Goal: Complete application form

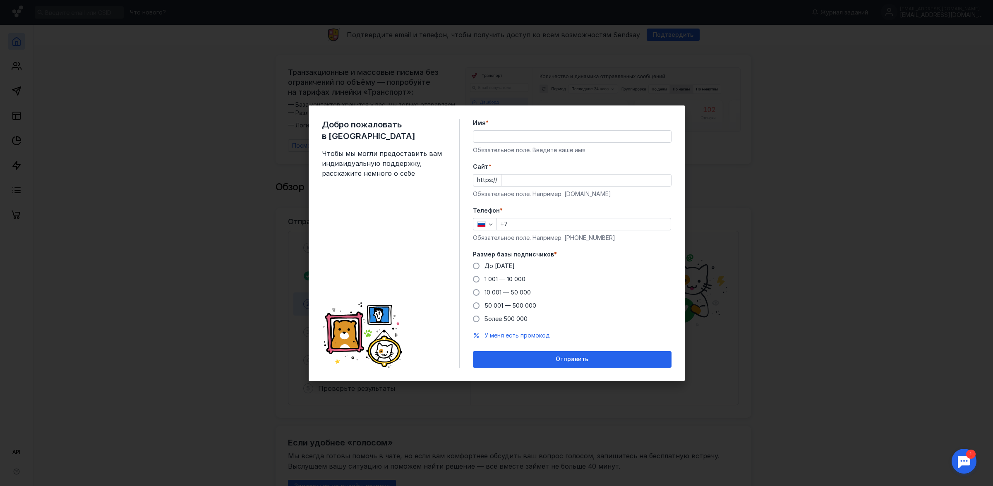
click at [538, 135] on input "Имя *" at bounding box center [572, 137] width 198 height 12
type input "L"
type input "[PERSON_NAME]"
click at [514, 185] on input "Cайт *" at bounding box center [587, 181] width 170 height 12
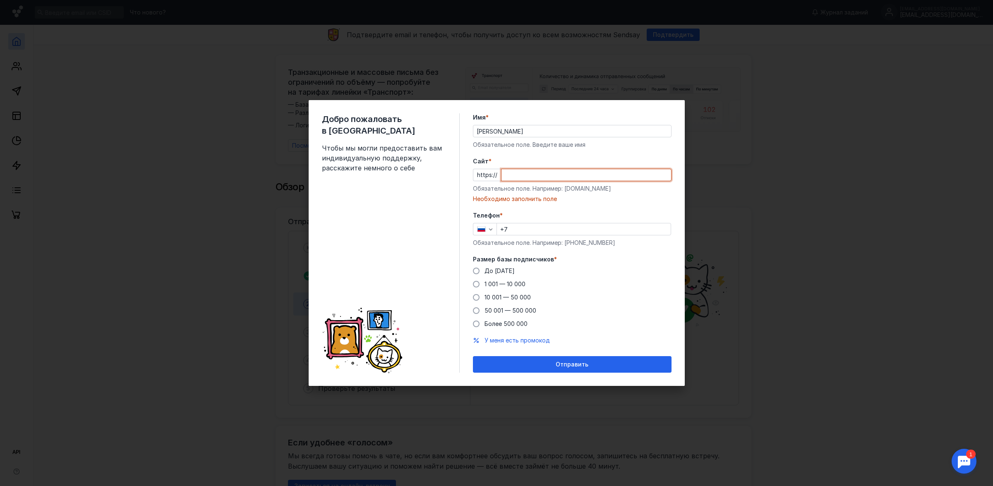
paste input "[DOMAIN_NAME][URL]"
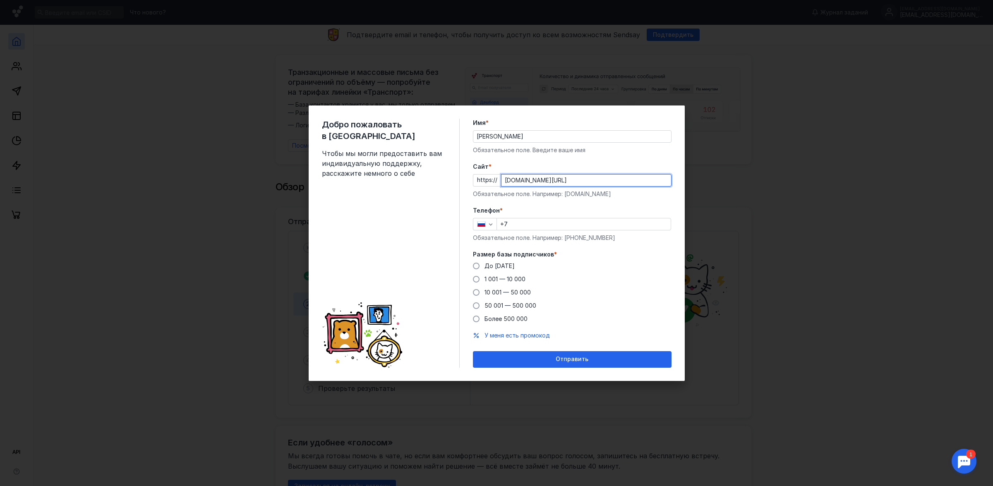
type input "[DOMAIN_NAME][URL]"
click at [526, 223] on input "+7" at bounding box center [584, 224] width 174 height 12
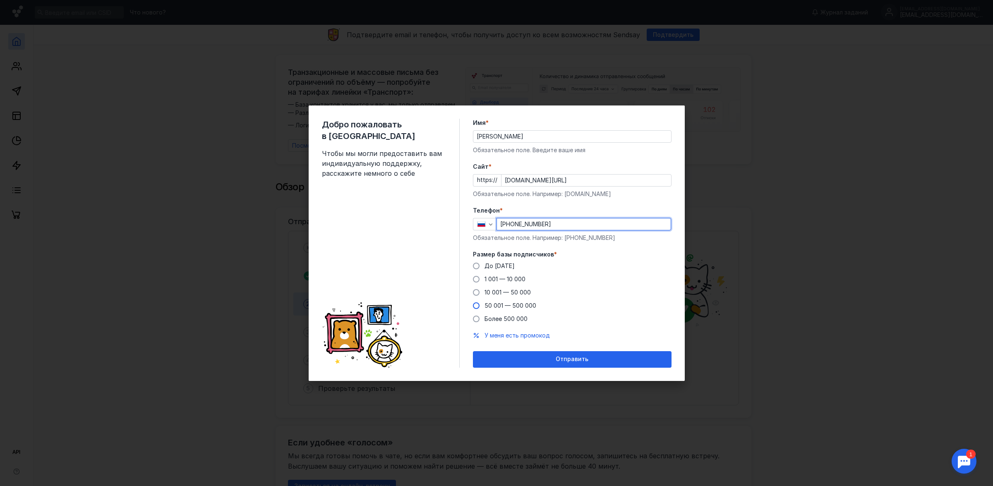
type input "[PHONE_NUMBER]"
click at [476, 303] on span at bounding box center [476, 305] width 7 height 7
click at [0, 0] on input "50 001 — 500 000" at bounding box center [0, 0] width 0 height 0
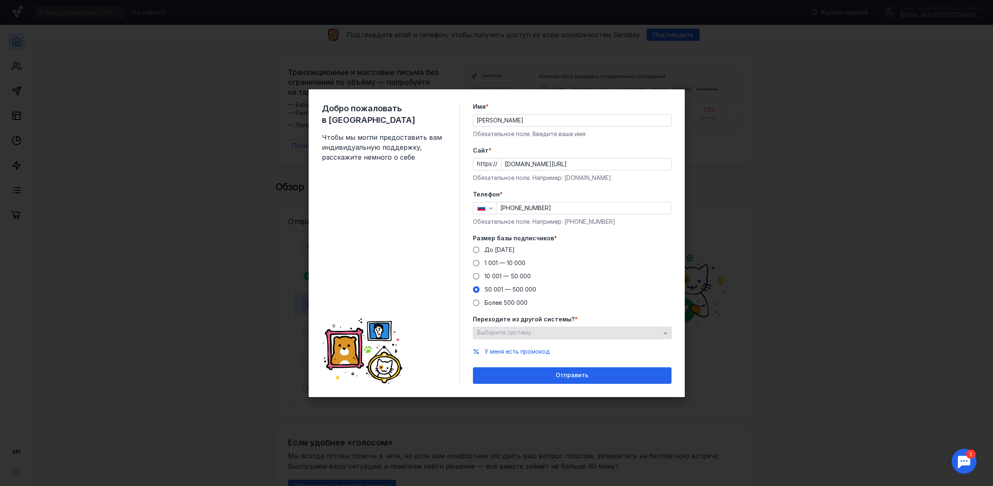
click at [497, 334] on span "Выберите систему" at bounding box center [504, 332] width 54 height 7
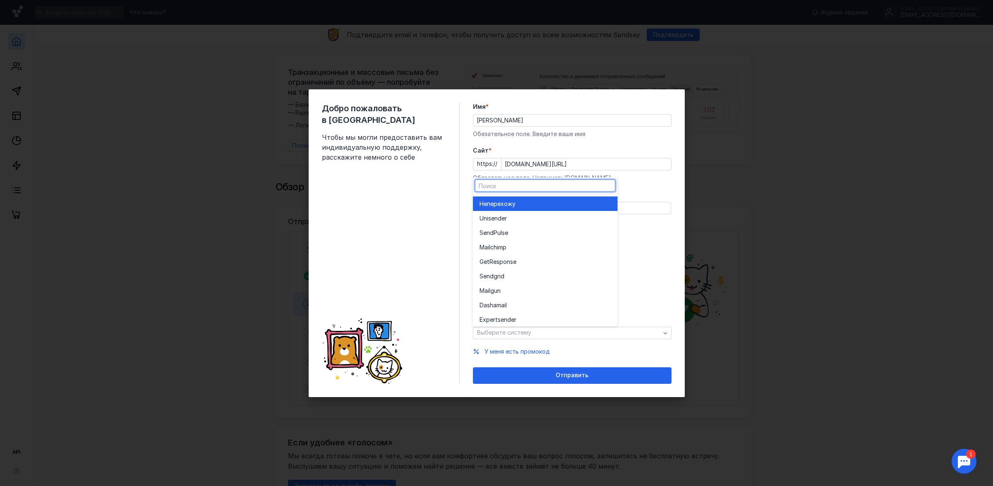
click at [517, 205] on div "Не перехожу" at bounding box center [546, 203] width 132 height 8
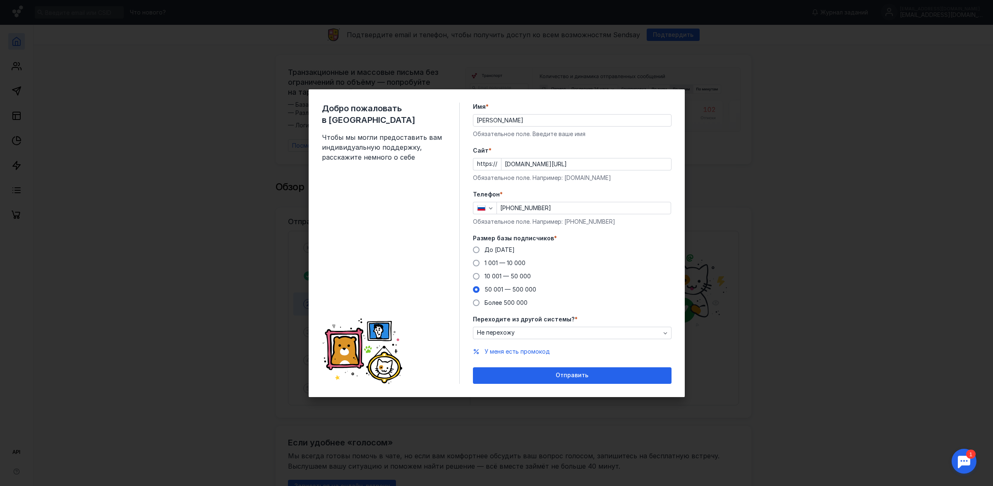
click at [632, 269] on div "До [DATE] 1 001 — 10 000 10 001 — 50 000 50 001 — 500 000 Более 500 000" at bounding box center [572, 276] width 199 height 61
click at [475, 274] on span at bounding box center [476, 276] width 7 height 7
click at [0, 0] on input "10 001 — 50 000" at bounding box center [0, 0] width 0 height 0
click at [476, 263] on span at bounding box center [476, 263] width 7 height 7
click at [0, 0] on input "1 001 — 10 000" at bounding box center [0, 0] width 0 height 0
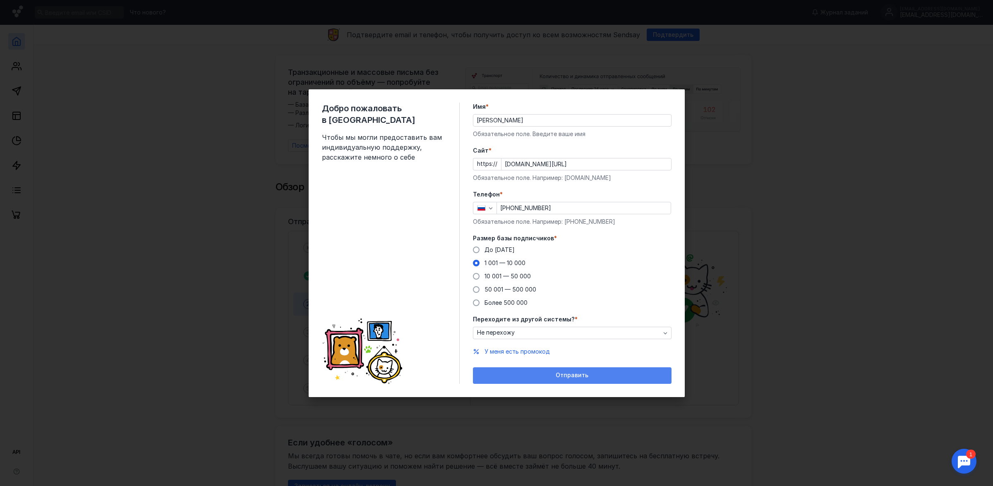
click at [567, 377] on span "Отправить" at bounding box center [572, 375] width 33 height 7
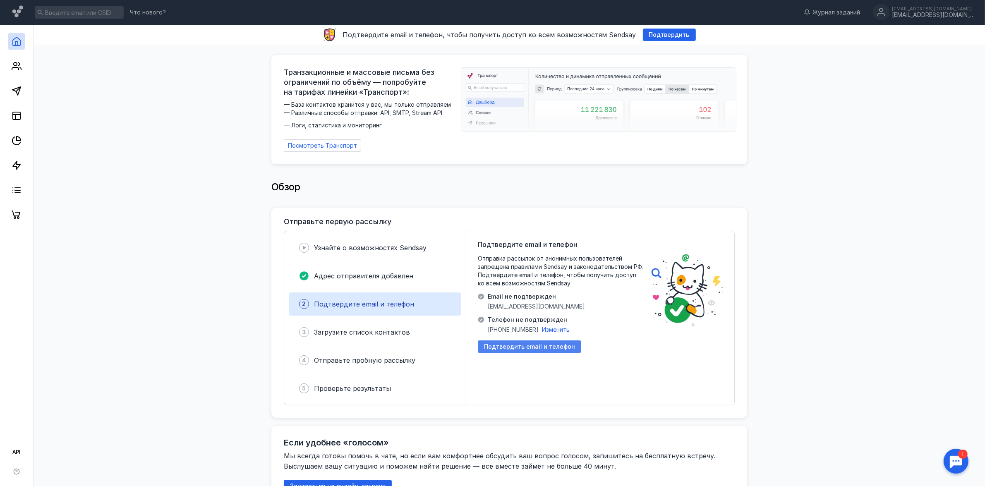
click at [506, 345] on span "Подтвердить email и телефон" at bounding box center [529, 346] width 91 height 7
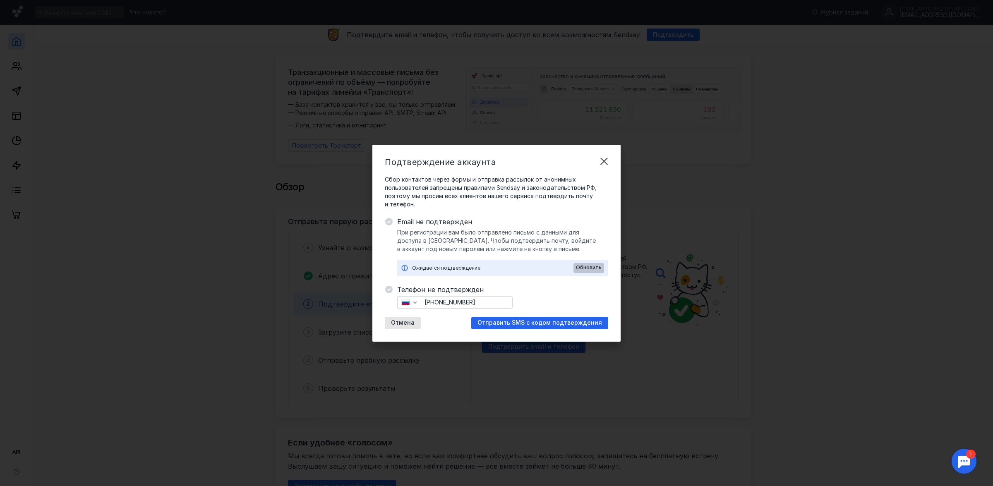
click at [586, 267] on span "Обновить" at bounding box center [589, 268] width 26 height 6
